Goal: Information Seeking & Learning: Stay updated

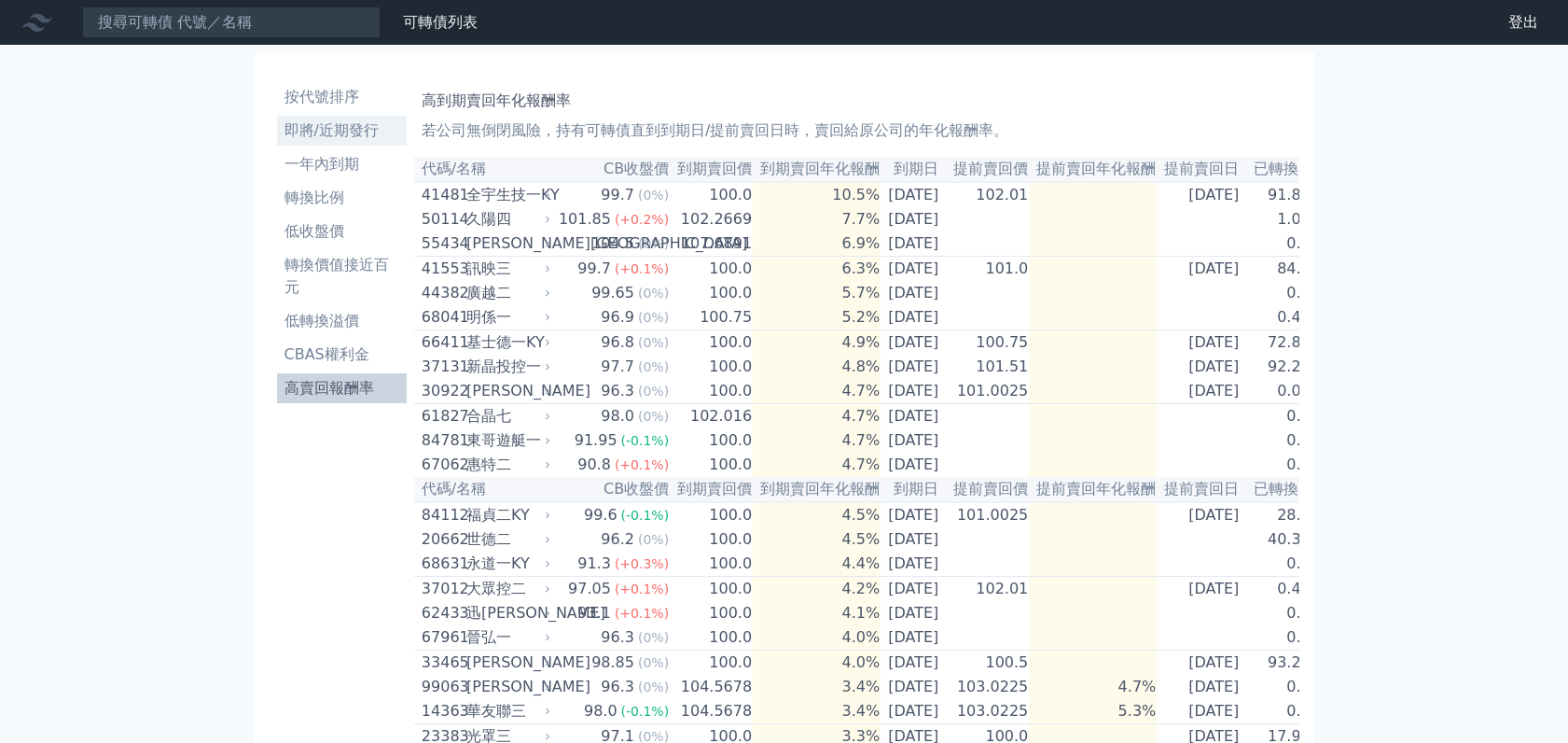
click at [336, 128] on li "即將/近期發行" at bounding box center [342, 131] width 130 height 23
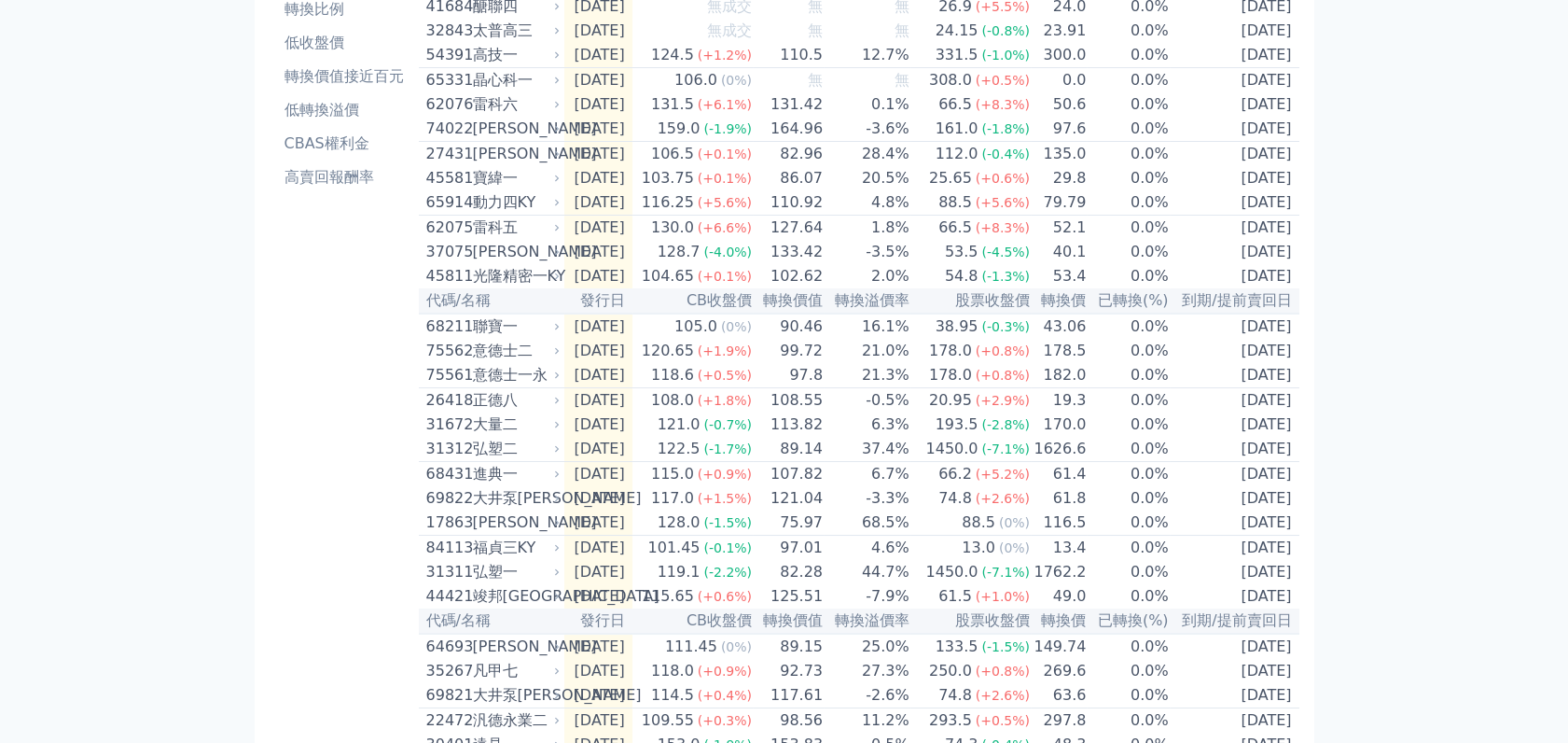
scroll to position [207, 0]
